Goal: Transaction & Acquisition: Subscribe to service/newsletter

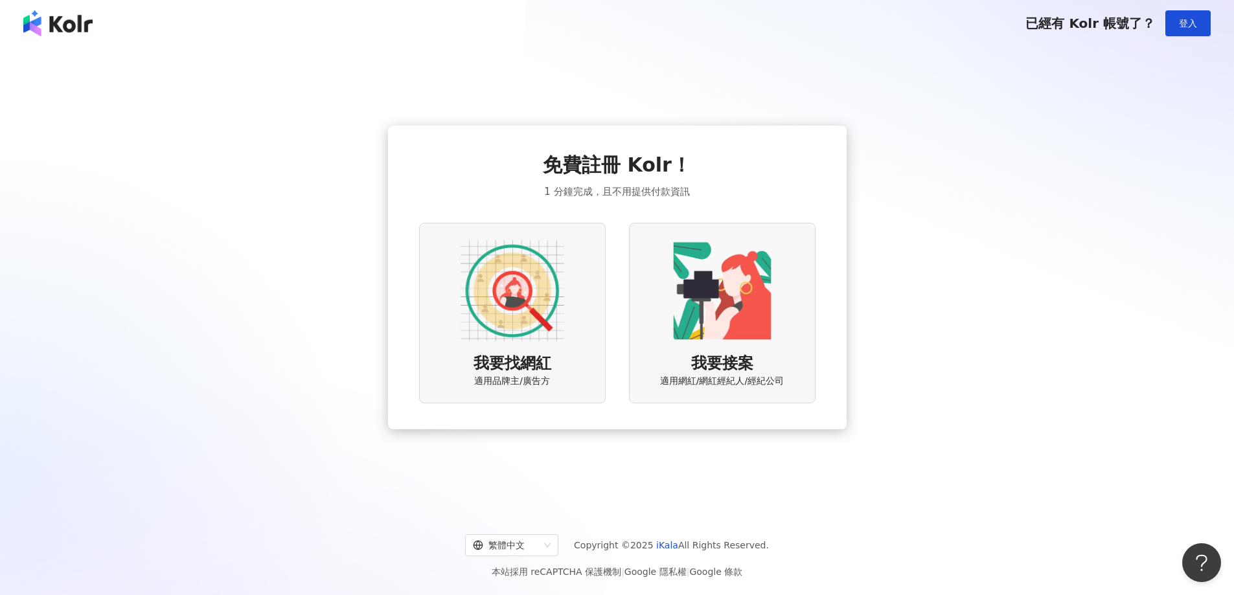
scroll to position [60, 0]
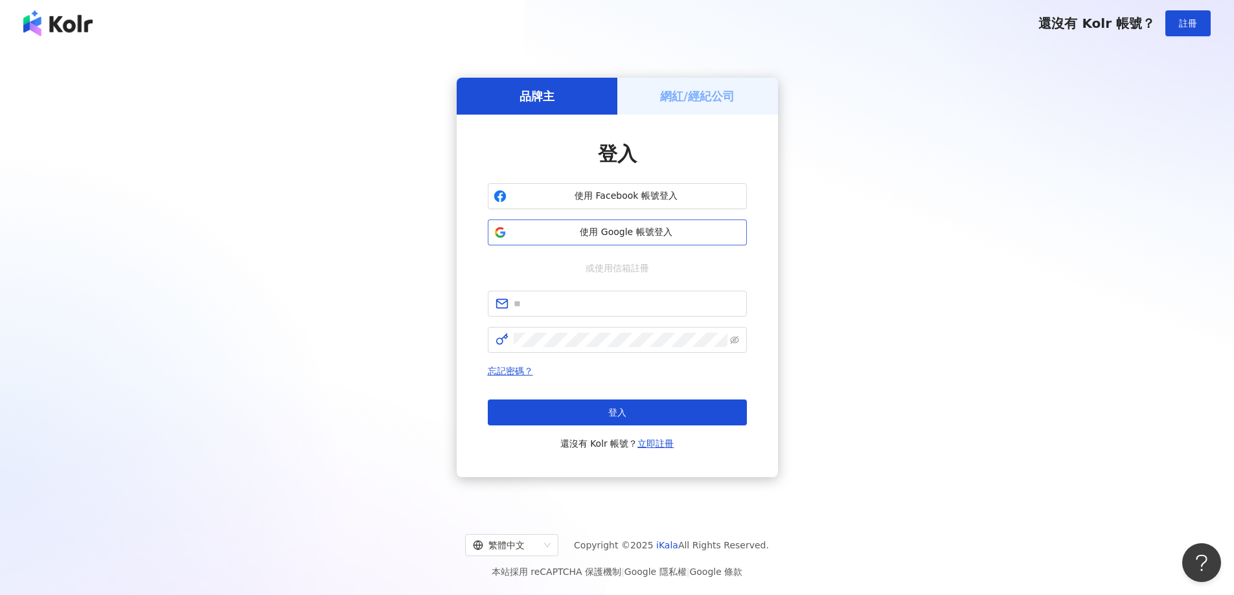
click at [637, 232] on span "使用 Google 帳號登入" at bounding box center [626, 232] width 229 height 13
click at [646, 231] on span "使用 Google 帳號登入" at bounding box center [626, 232] width 229 height 13
click at [661, 226] on span "使用 Google 帳號登入" at bounding box center [626, 232] width 229 height 13
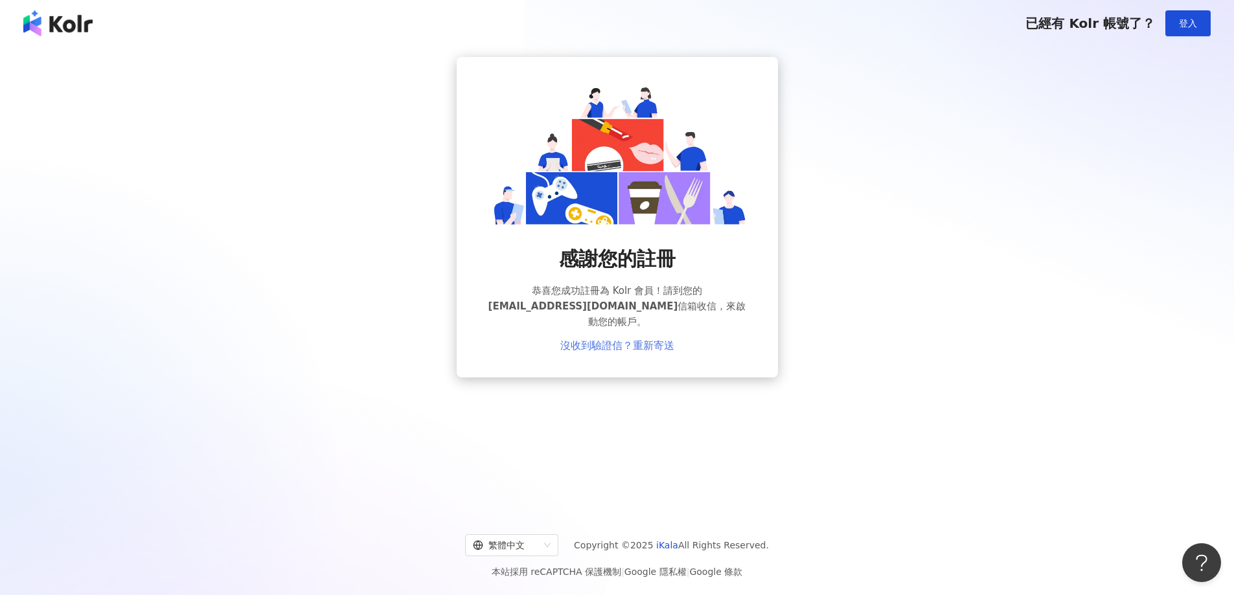
click at [656, 340] on link "沒收到驗證信？重新寄送" at bounding box center [617, 346] width 114 height 12
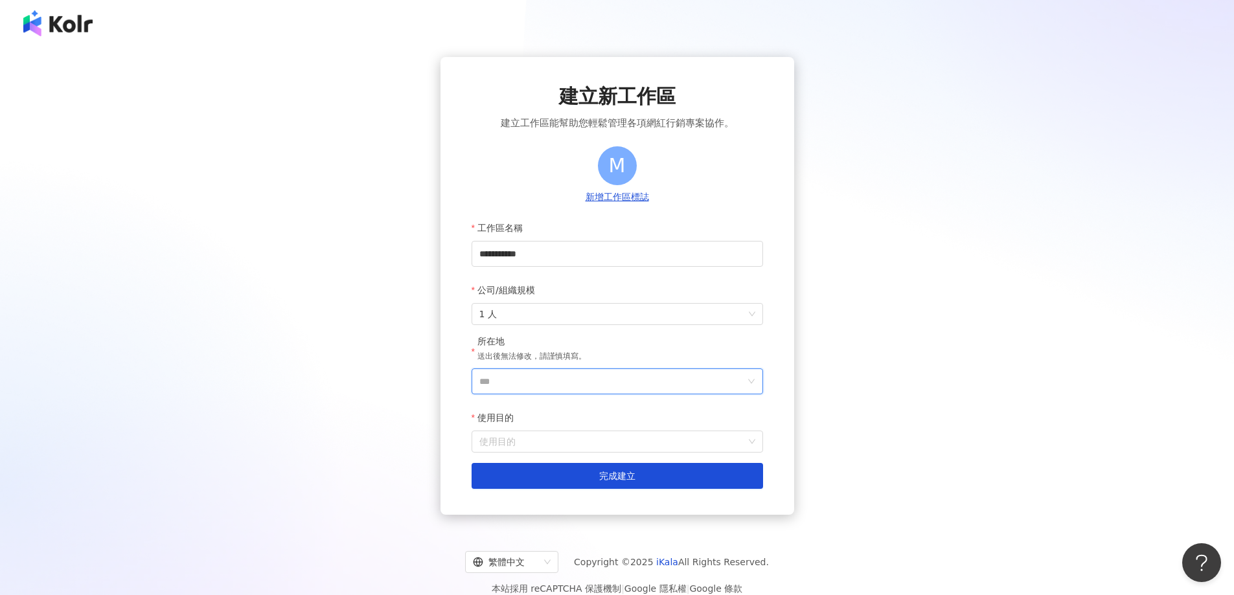
click at [581, 390] on input "***" at bounding box center [612, 381] width 266 height 25
click at [678, 203] on div "台灣" at bounding box center [692, 198] width 124 height 23
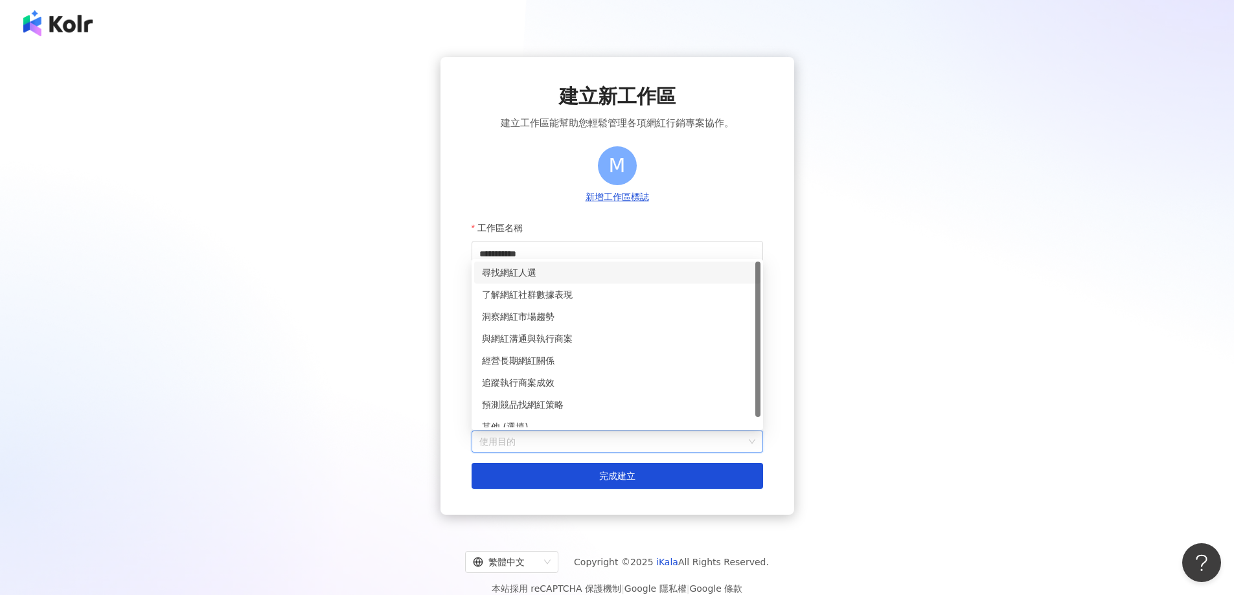
click at [564, 440] on input "使用目的" at bounding box center [617, 441] width 276 height 21
click at [599, 294] on div "了解網紅社群數據表現" at bounding box center [617, 295] width 271 height 14
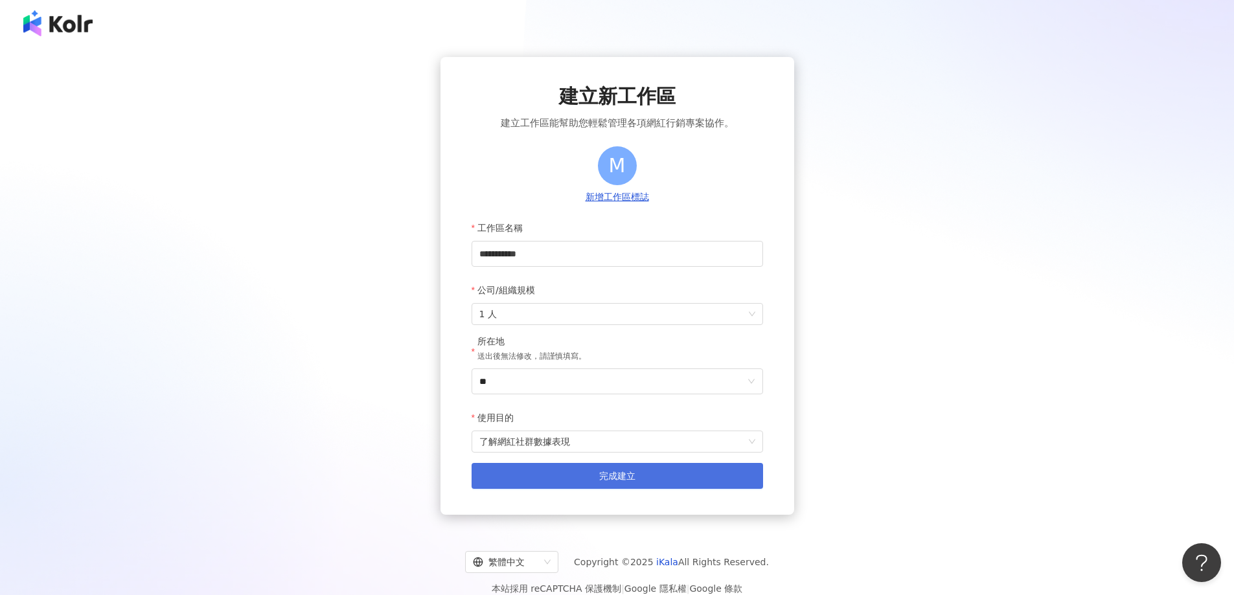
click at [624, 479] on span "完成建立" at bounding box center [617, 476] width 36 height 10
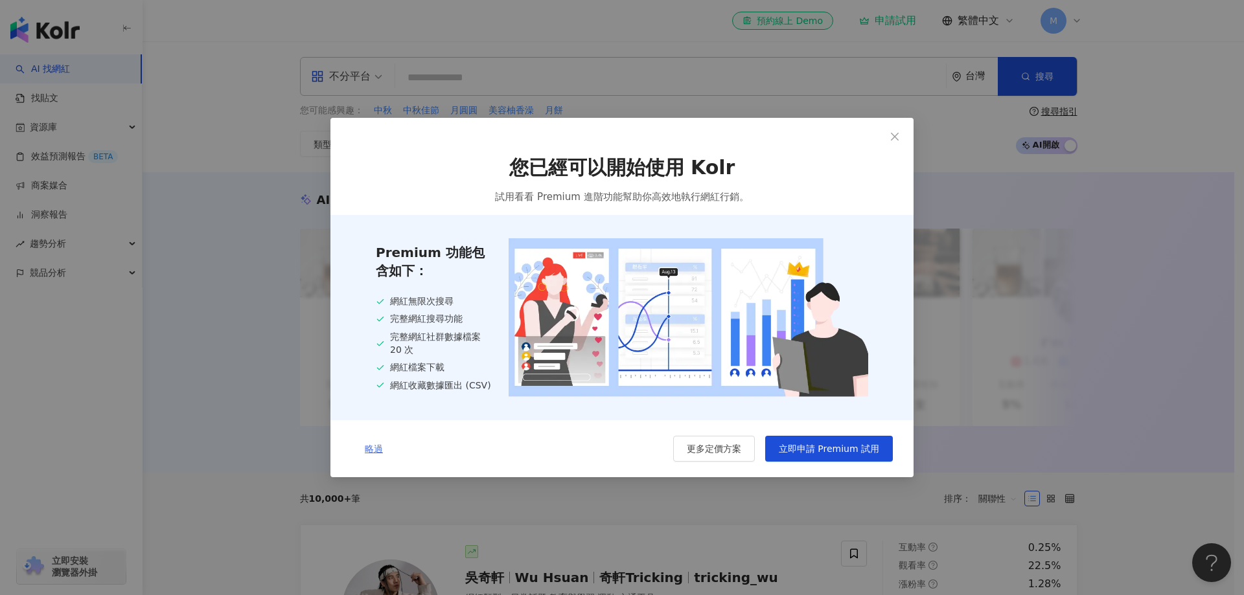
click at [368, 453] on span "略過" at bounding box center [374, 449] width 18 height 10
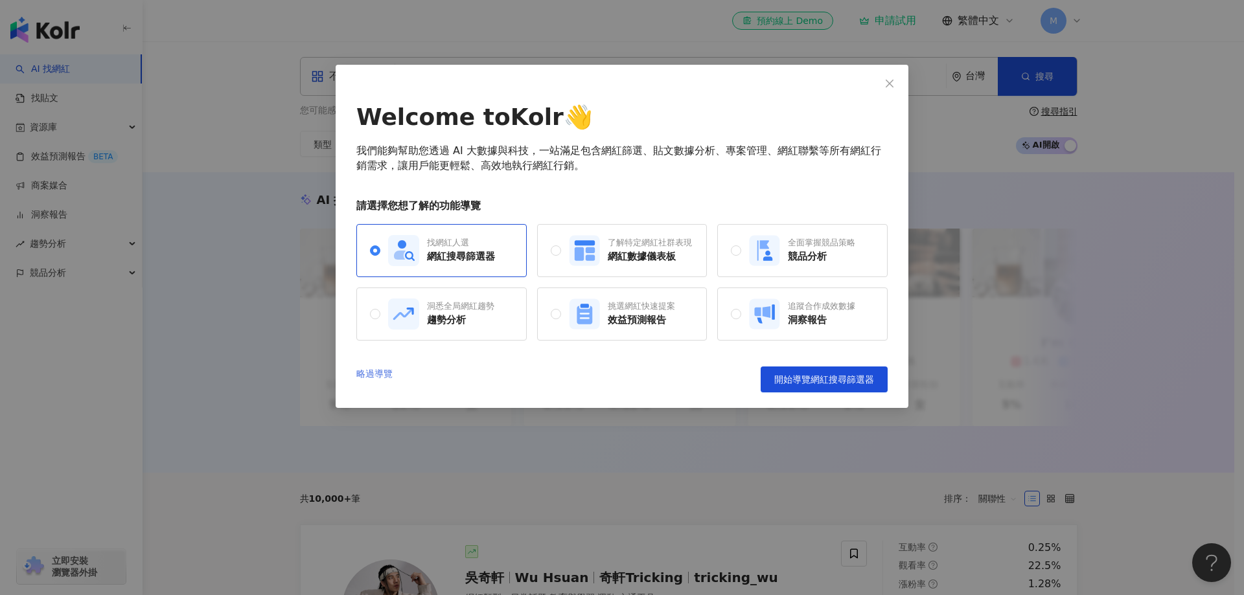
click at [381, 372] on link "略過導覽" at bounding box center [374, 380] width 36 height 26
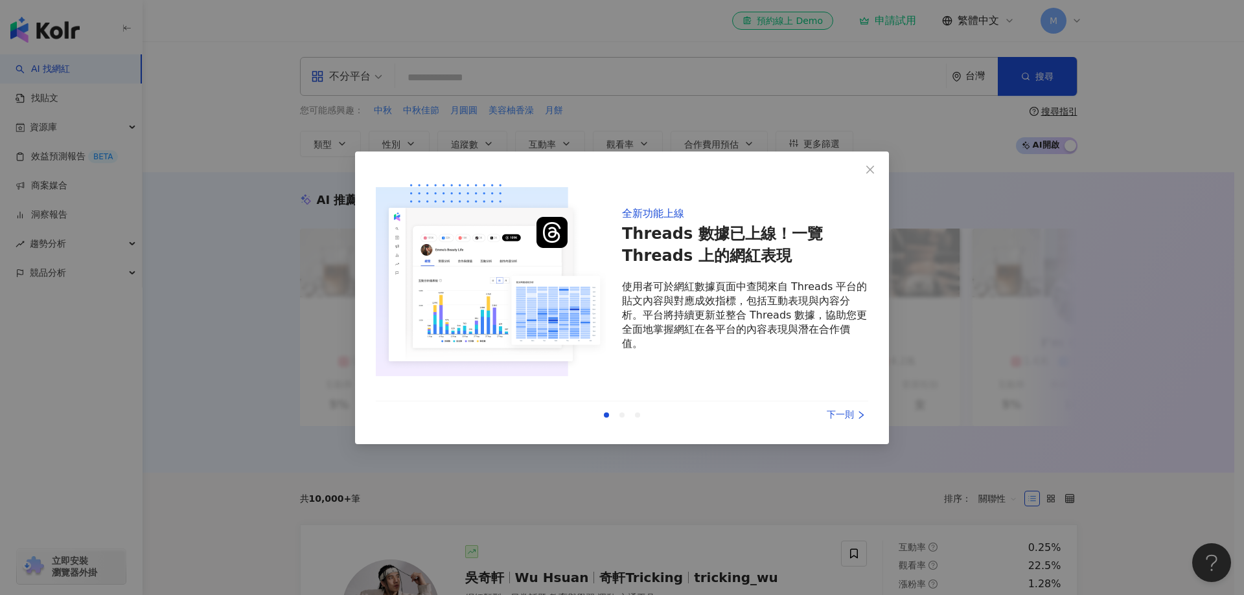
click at [847, 420] on div "下一則" at bounding box center [819, 415] width 97 height 14
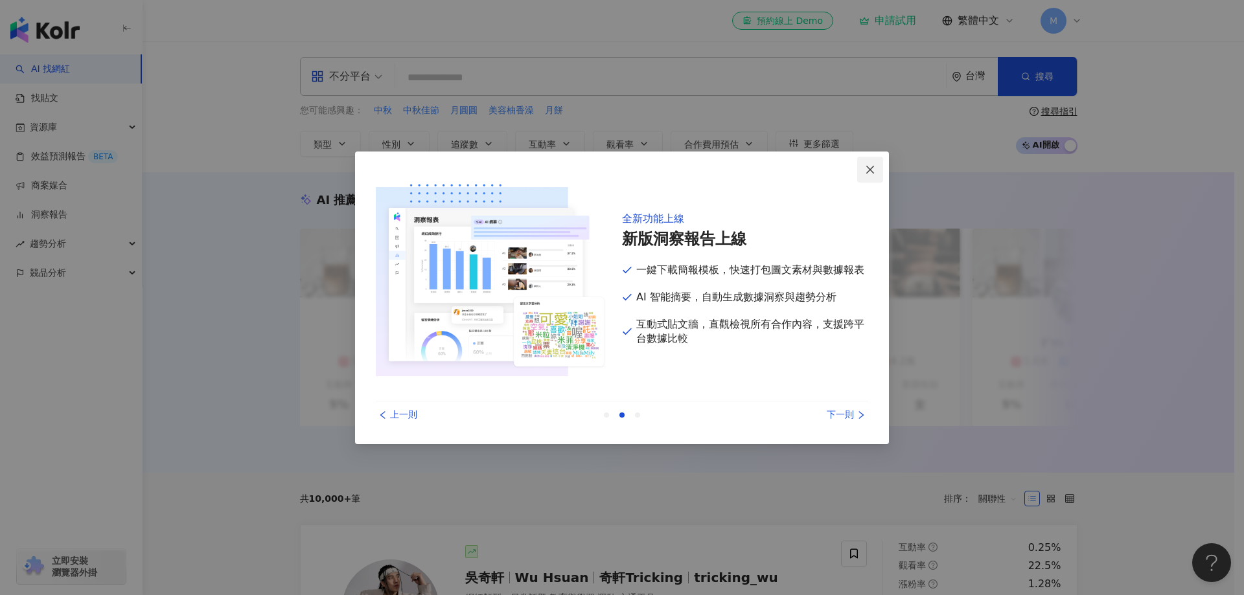
click at [873, 174] on icon "close" at bounding box center [870, 170] width 10 height 10
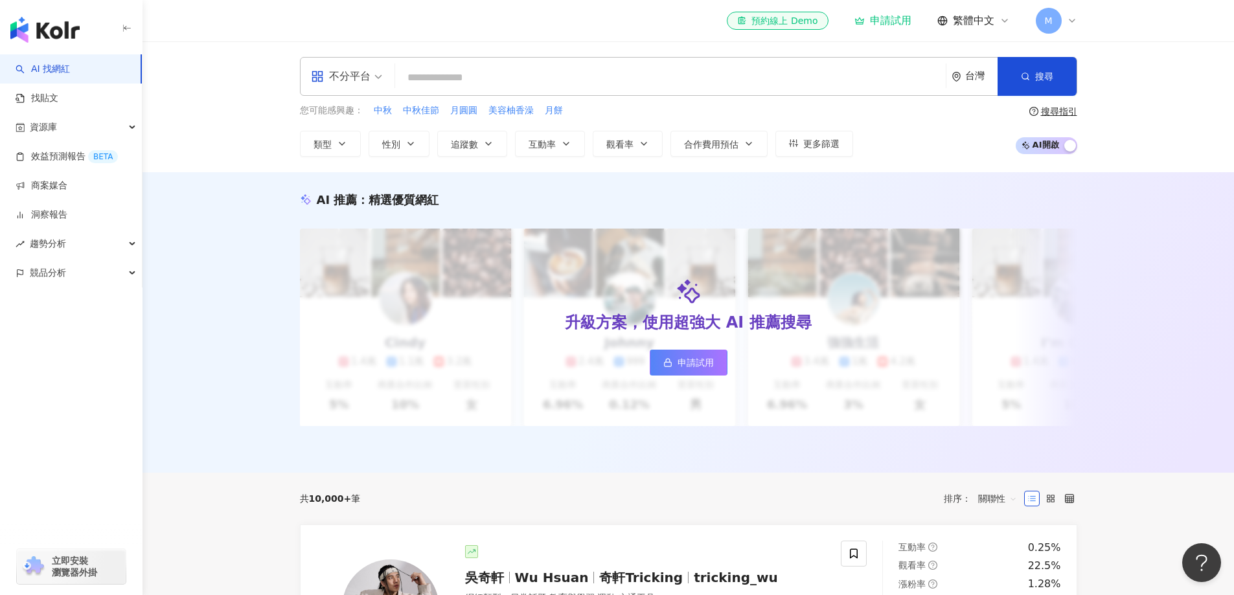
click at [472, 64] on div "不分平台 台灣 搜尋" at bounding box center [688, 76] width 777 height 39
click at [476, 74] on input "search" at bounding box center [670, 77] width 540 height 25
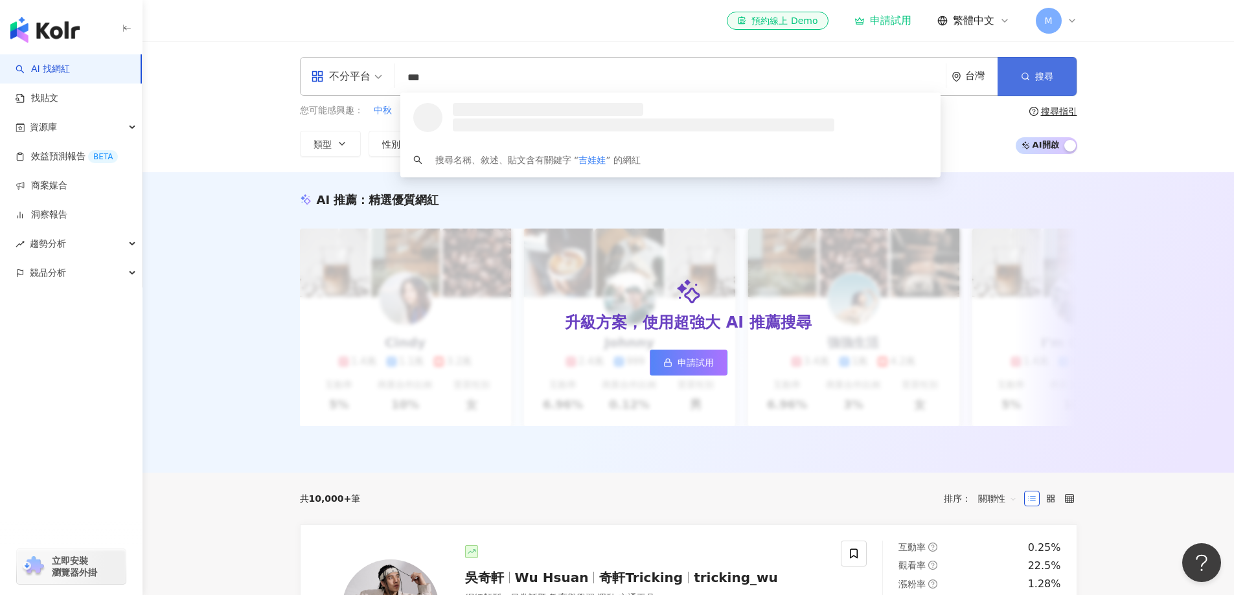
click at [1038, 67] on button "搜尋" at bounding box center [1037, 76] width 79 height 39
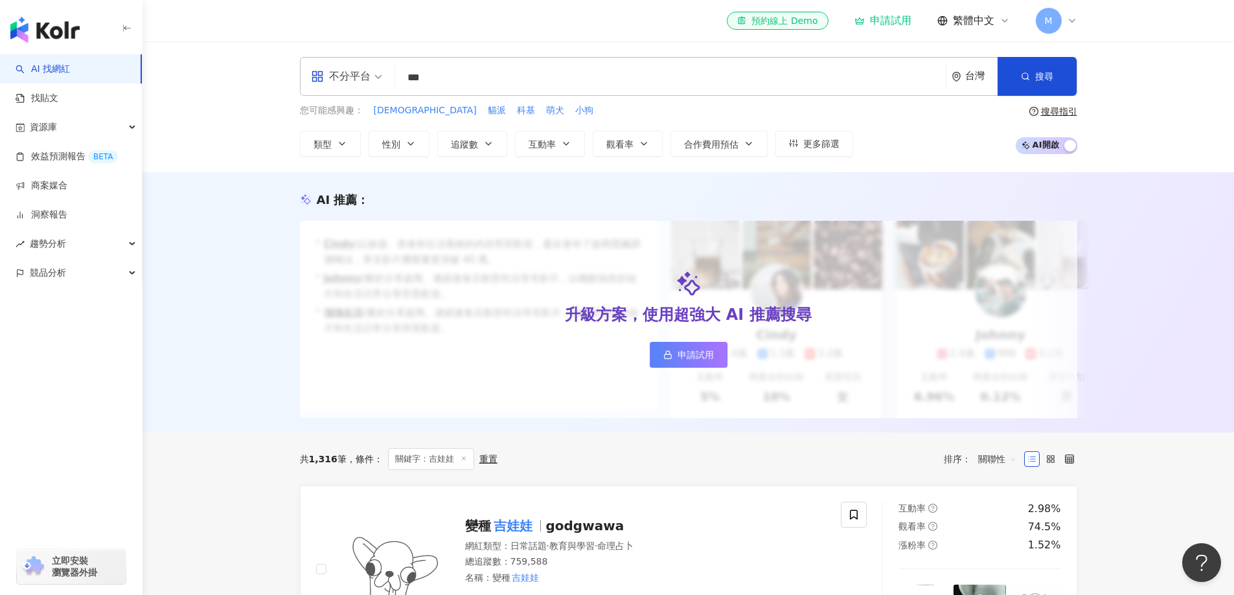
click at [490, 69] on input "***" at bounding box center [670, 77] width 540 height 25
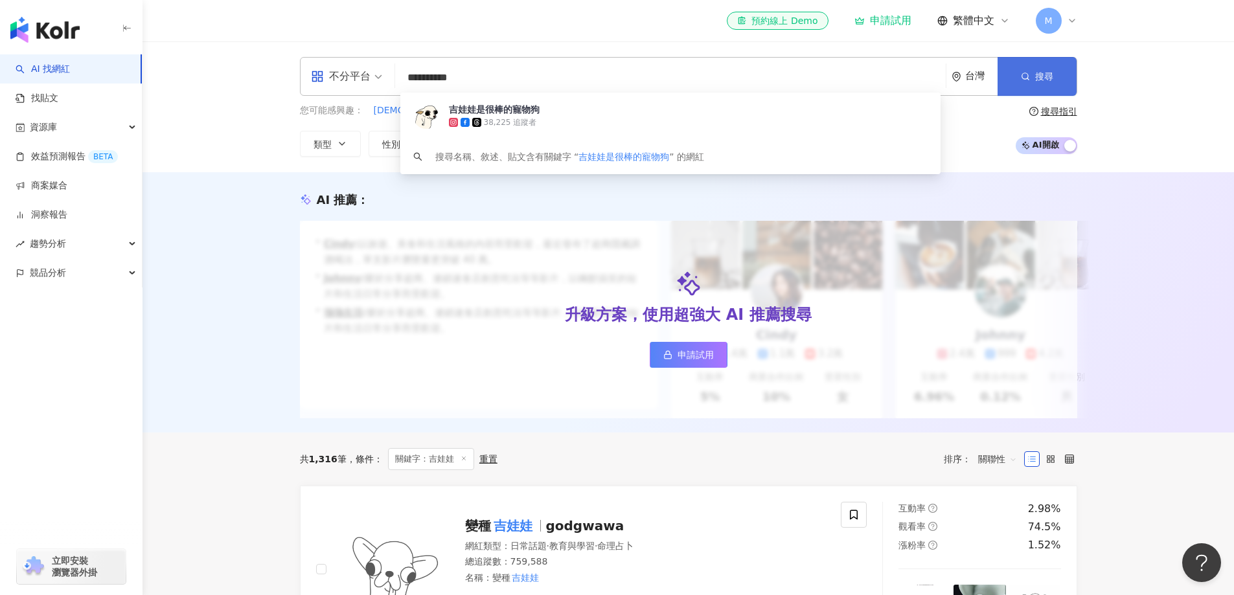
type input "**********"
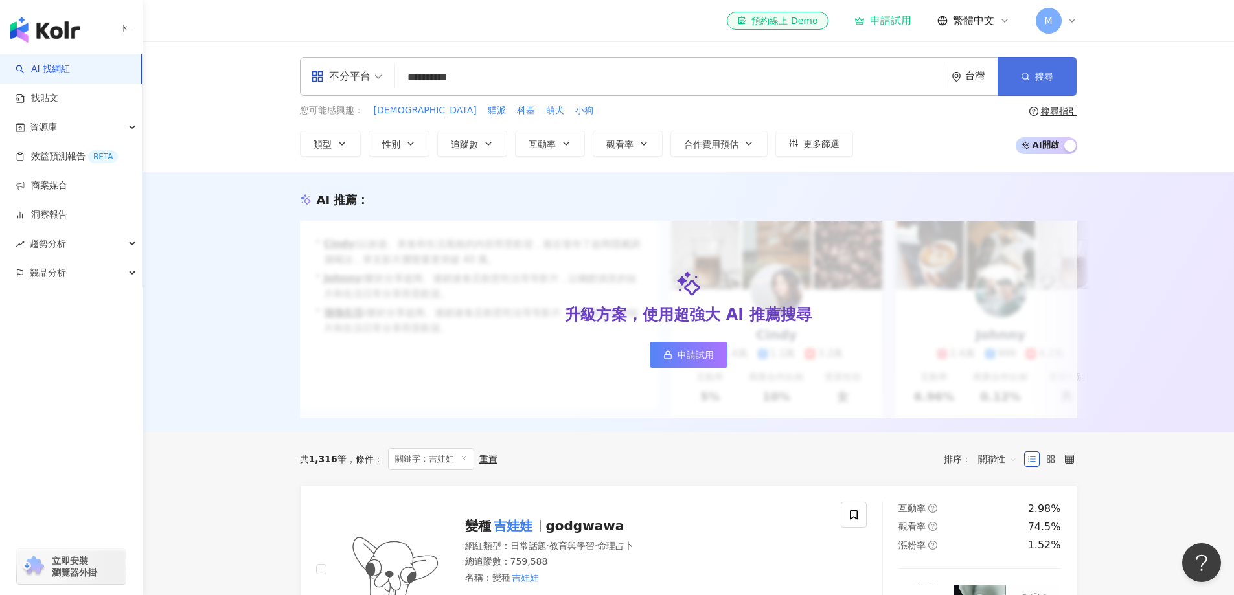
click at [1051, 78] on span "搜尋" at bounding box center [1044, 76] width 18 height 10
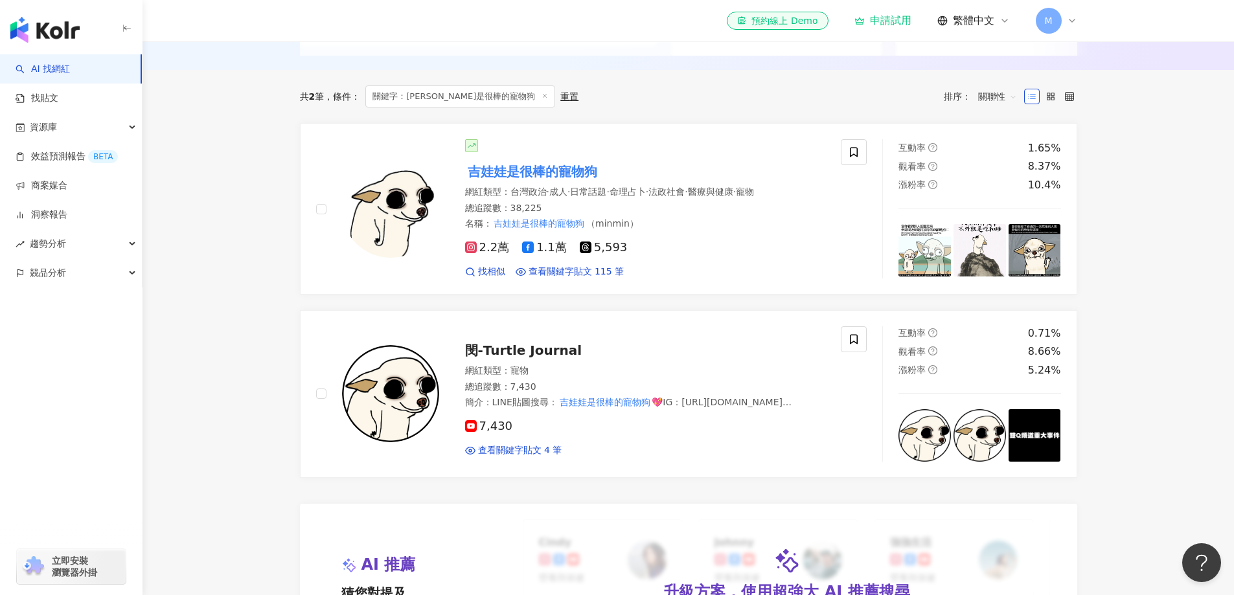
scroll to position [389, 0]
